Goal: Information Seeking & Learning: Learn about a topic

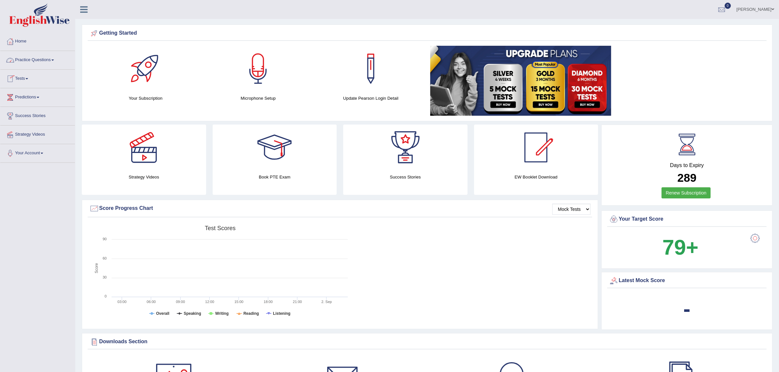
click at [26, 63] on link "Practice Questions" at bounding box center [37, 59] width 75 height 16
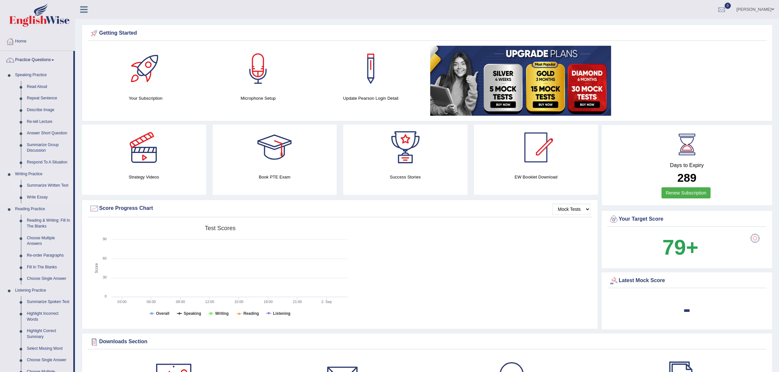
click at [30, 183] on link "Summarize Written Text" at bounding box center [48, 186] width 49 height 12
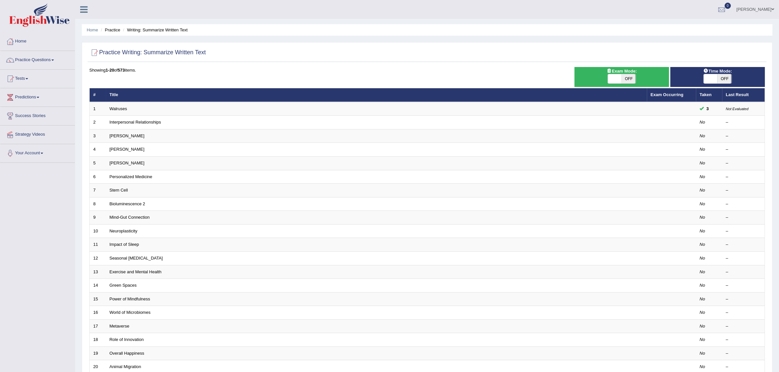
click at [713, 78] on span at bounding box center [711, 78] width 14 height 9
checkbox input "true"
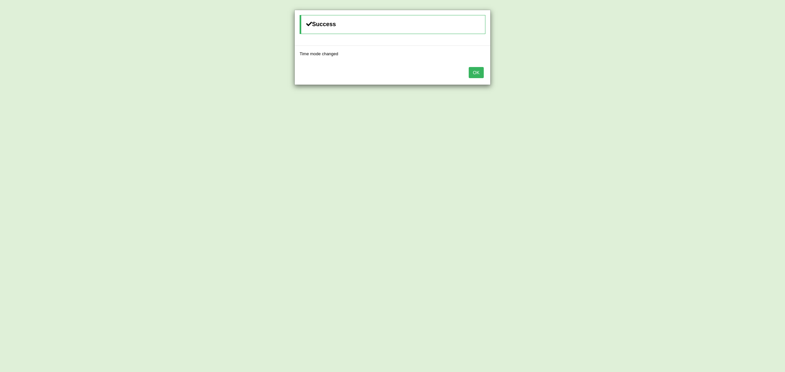
click at [474, 74] on button "OK" at bounding box center [476, 72] width 15 height 11
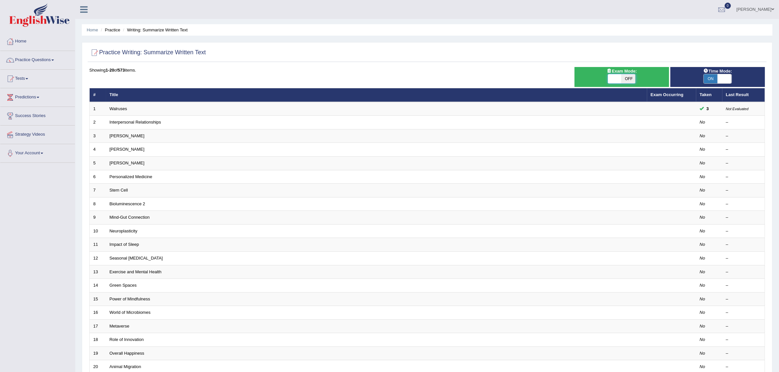
click at [611, 76] on span at bounding box center [615, 78] width 14 height 9
checkbox input "true"
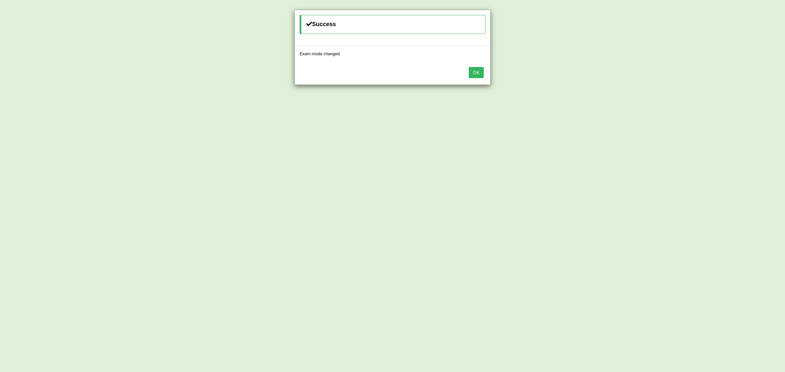
click at [471, 73] on button "OK" at bounding box center [476, 72] width 15 height 11
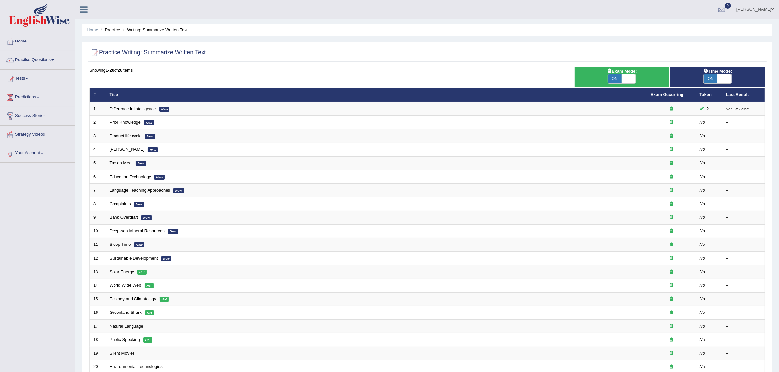
click at [625, 122] on td "Prior Knowledge New" at bounding box center [376, 123] width 541 height 14
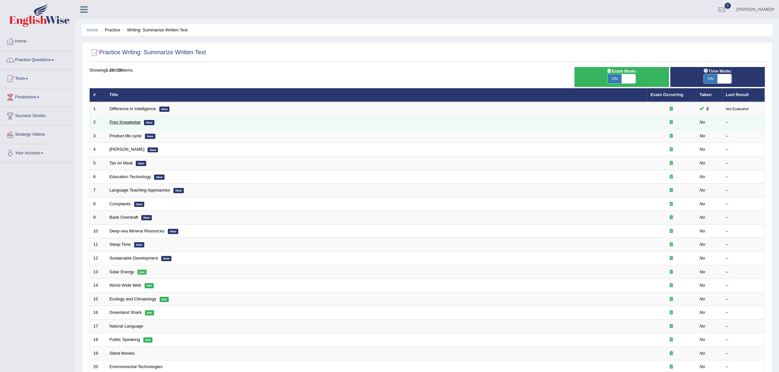
click at [114, 123] on link "Prior Knowledge" at bounding box center [125, 122] width 31 height 5
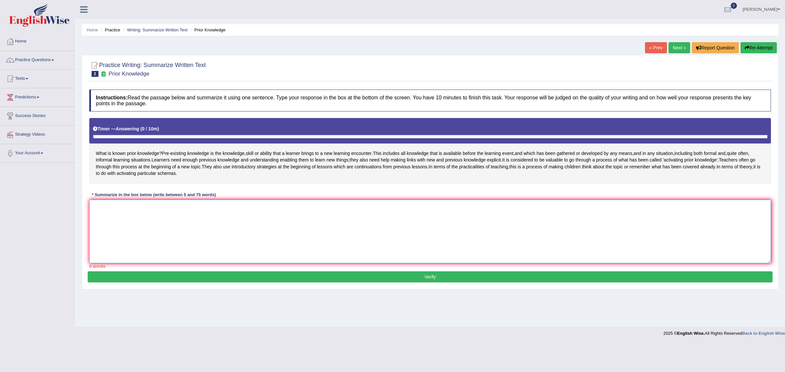
click at [158, 233] on textarea at bounding box center [430, 231] width 682 height 63
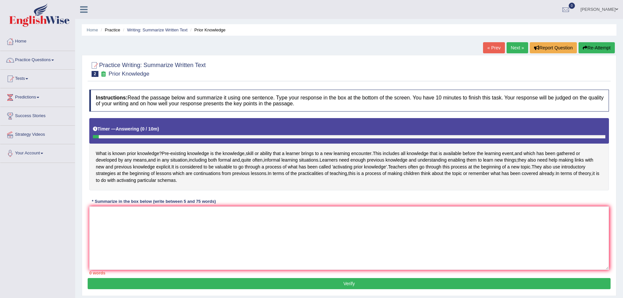
drag, startPoint x: 662, startPoint y: 8, endPoint x: 433, endPoint y: 68, distance: 237.0
click at [433, 68] on div at bounding box center [349, 69] width 520 height 20
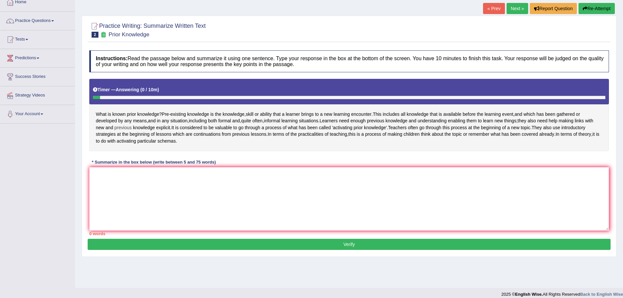
scroll to position [45, 0]
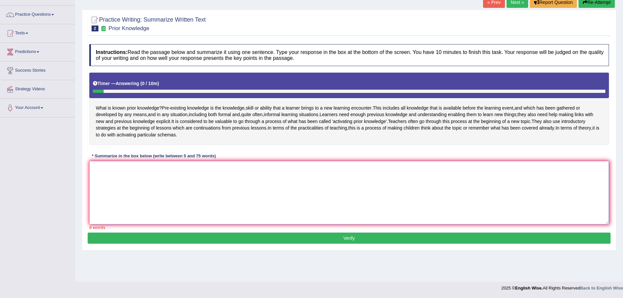
click at [121, 180] on textarea at bounding box center [349, 192] width 520 height 63
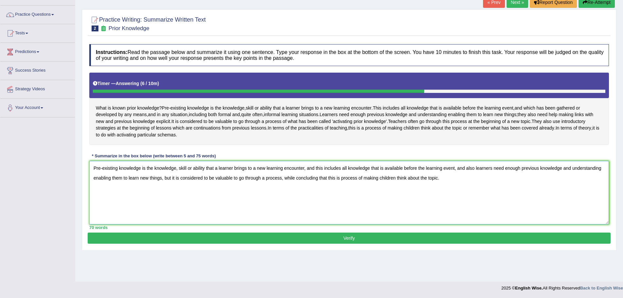
type textarea "Pre-existing knowledge is the knowledge, skill or ability that a learner brings…"
click at [371, 244] on button "Verify" at bounding box center [349, 238] width 523 height 11
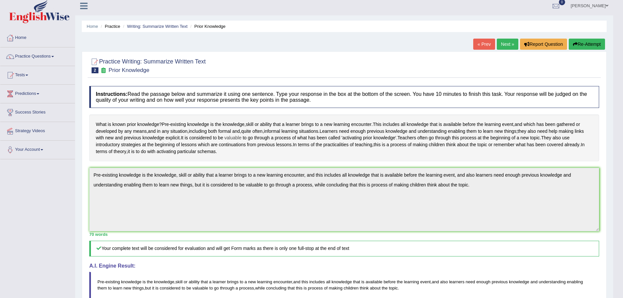
scroll to position [0, 0]
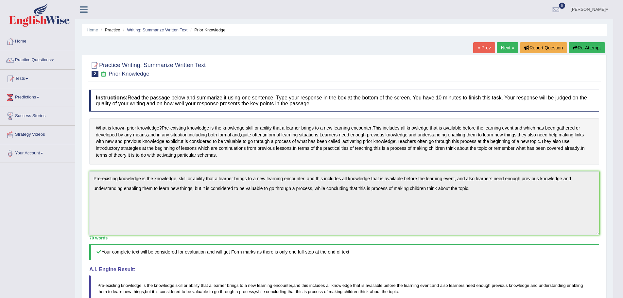
click at [509, 47] on link "Next »" at bounding box center [508, 47] width 22 height 11
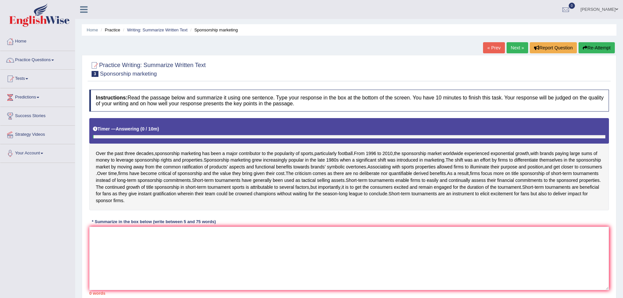
scroll to position [33, 0]
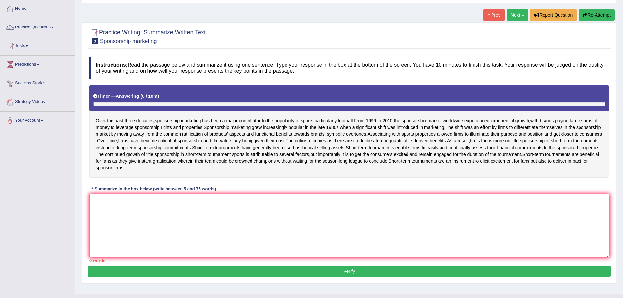
click at [139, 233] on textarea at bounding box center [349, 225] width 520 height 63
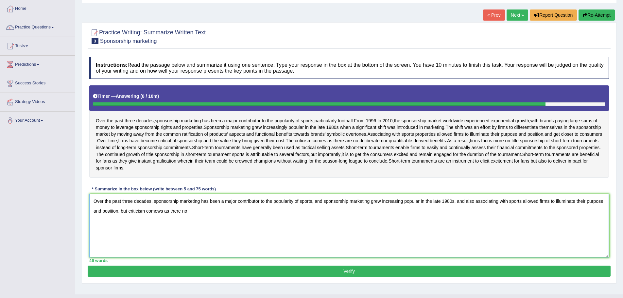
type textarea "Over the past three decades, sponsorship marketing has been a major contributor…"
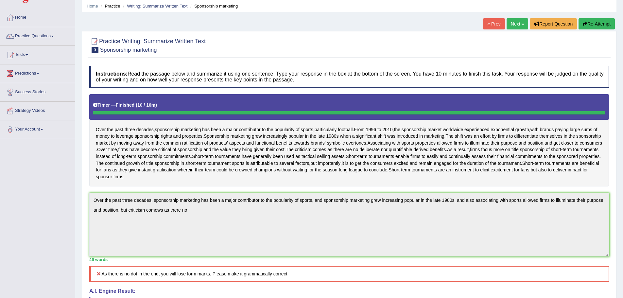
scroll to position [0, 0]
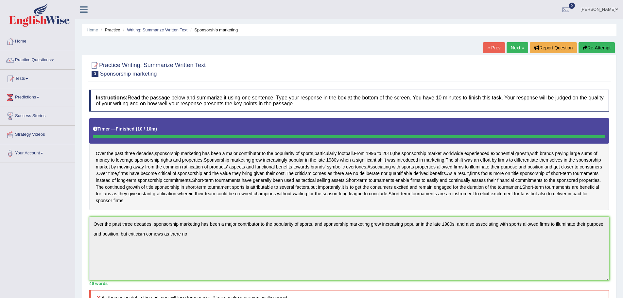
click at [595, 44] on button "Re-Attempt" at bounding box center [597, 47] width 36 height 11
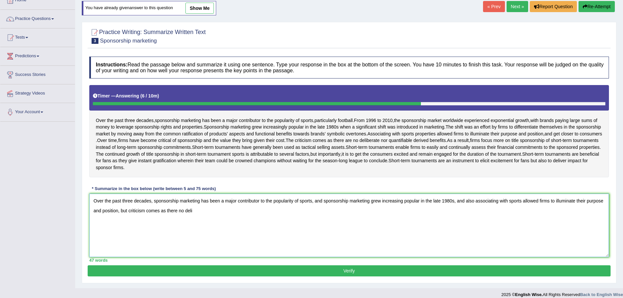
scroll to position [48, 0]
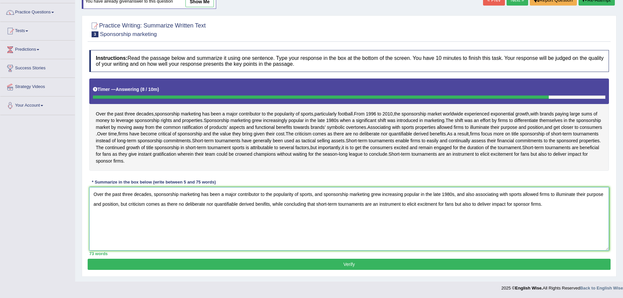
click at [146, 204] on textarea "Over the past three decades, sponsorship marketing has been a major contributor…" at bounding box center [349, 218] width 520 height 63
type textarea "Over the past three decades, sponsorship marketing has been a major contributor…"
click at [151, 267] on button "Verify" at bounding box center [349, 264] width 523 height 11
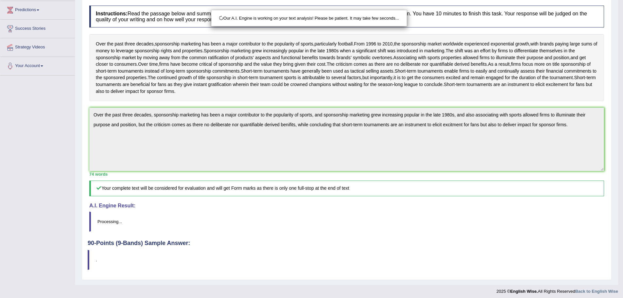
scroll to position [91, 0]
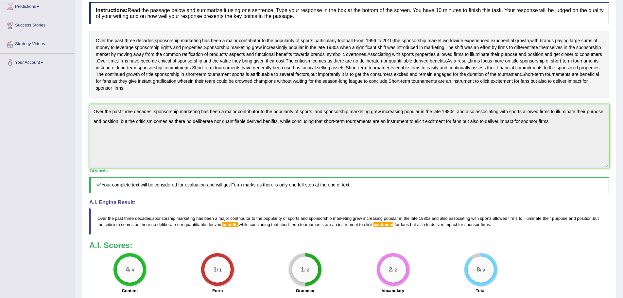
click at [238, 225] on span "benifits" at bounding box center [230, 224] width 15 height 5
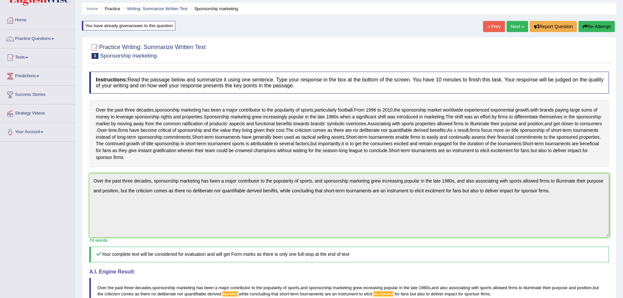
scroll to position [20, 0]
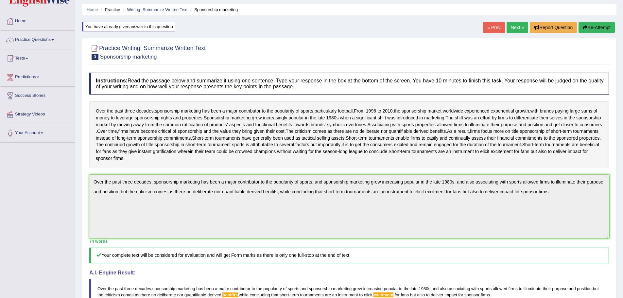
click at [610, 28] on button "Re-Attempt" at bounding box center [597, 27] width 36 height 11
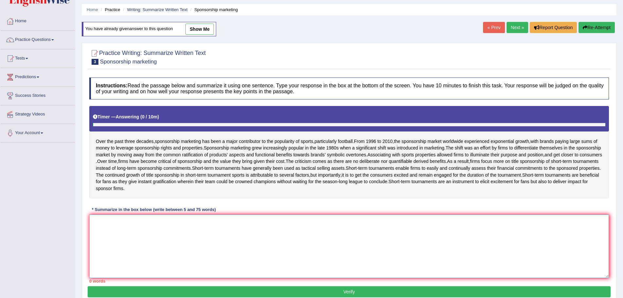
click at [338, 238] on textarea at bounding box center [349, 246] width 520 height 63
paste textarea "Over the past three decades, sponsorship marketing has been a major contributor…"
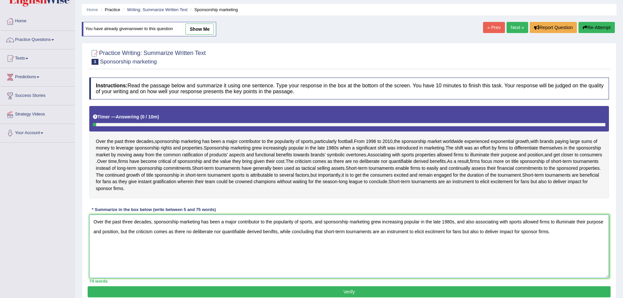
click at [292, 231] on textarea "Over the past three decades, sponsorship marketing has been a major contributor…" at bounding box center [349, 246] width 520 height 63
click at [461, 232] on textarea "Over the past three decades, sponsorship marketing has been a major contributor…" at bounding box center [349, 246] width 520 height 63
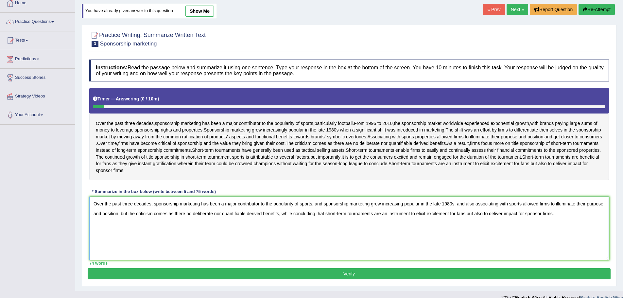
scroll to position [48, 0]
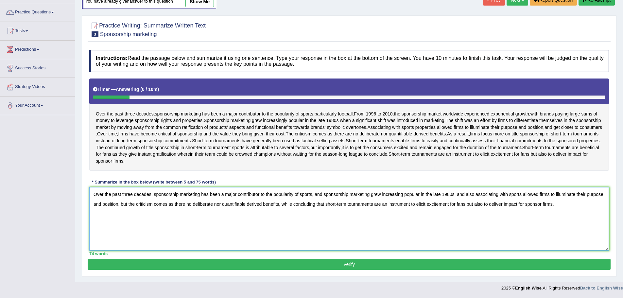
type textarea "Over the past three decades, sponsorship marketing has been a major contributor…"
click at [295, 268] on button "Verify" at bounding box center [349, 264] width 523 height 11
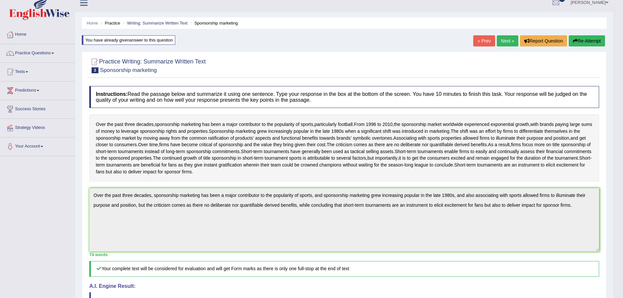
scroll to position [0, 0]
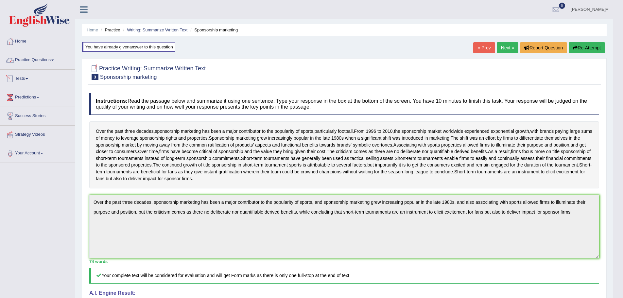
click at [52, 62] on link "Practice Questions" at bounding box center [37, 59] width 75 height 16
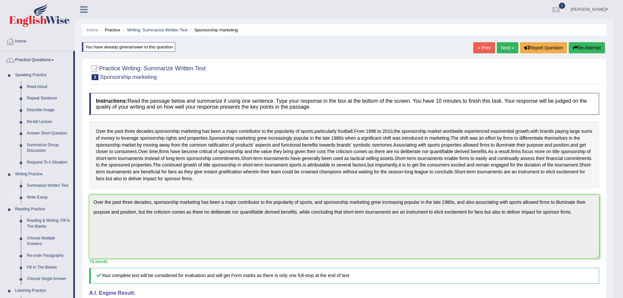
click at [38, 197] on link "Write Essay" at bounding box center [48, 198] width 49 height 12
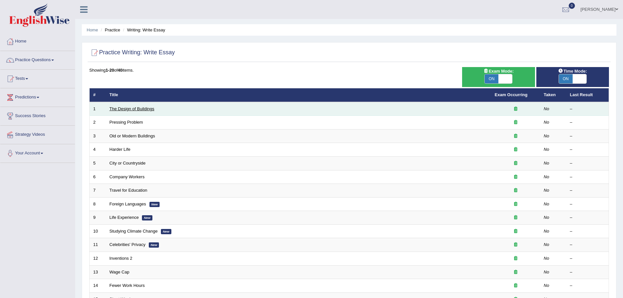
click at [144, 111] on link "The Design of Buildings" at bounding box center [132, 108] width 45 height 5
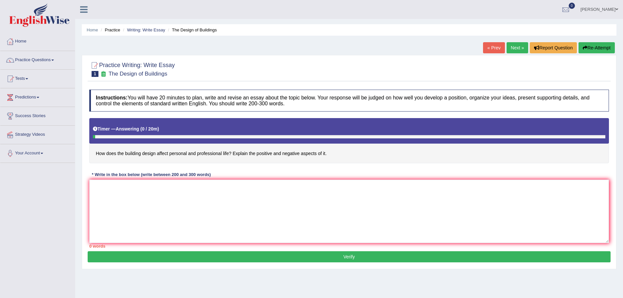
scroll to position [45, 0]
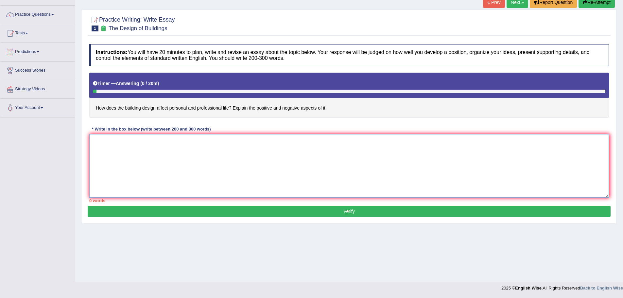
click at [122, 138] on textarea at bounding box center [349, 165] width 520 height 63
type textarea "Y"
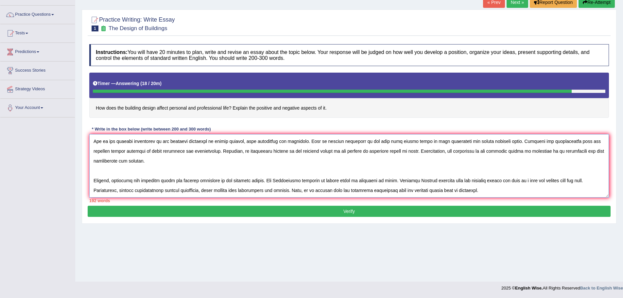
scroll to position [45, 0]
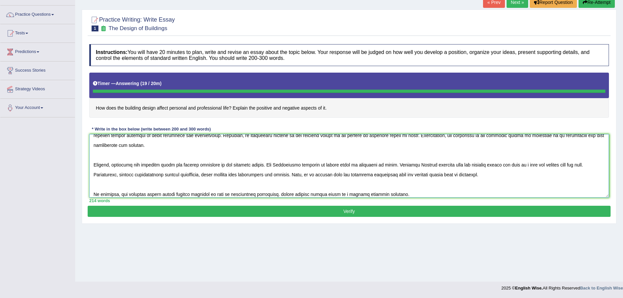
type textarea "The increasing influence of the building design on our lives has ignited numero…"
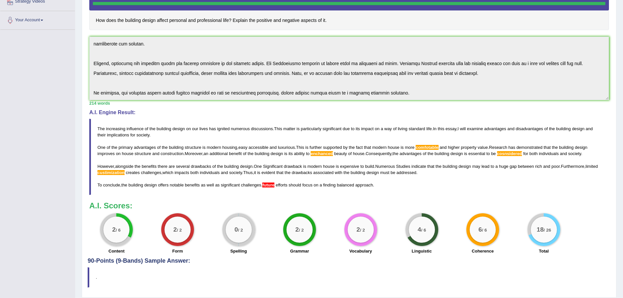
scroll to position [144, 0]
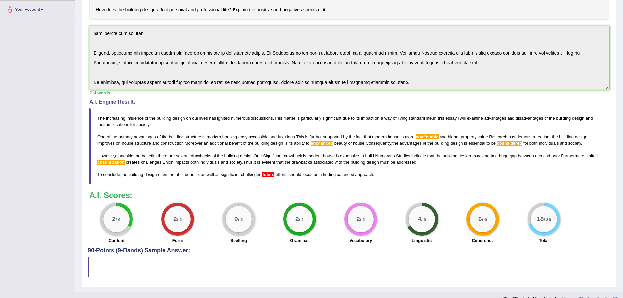
click at [515, 141] on span "cosnsidered" at bounding box center [509, 143] width 25 height 5
click at [516, 143] on span "cosnsidered" at bounding box center [509, 143] width 25 height 5
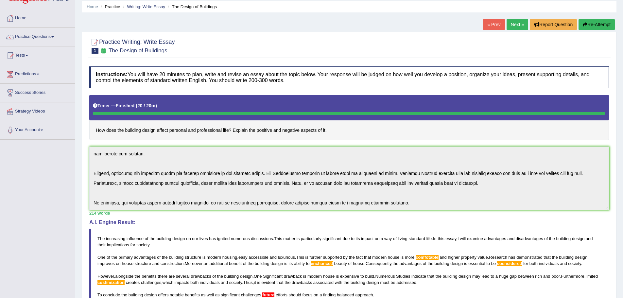
scroll to position [0, 0]
